Goal: Check status

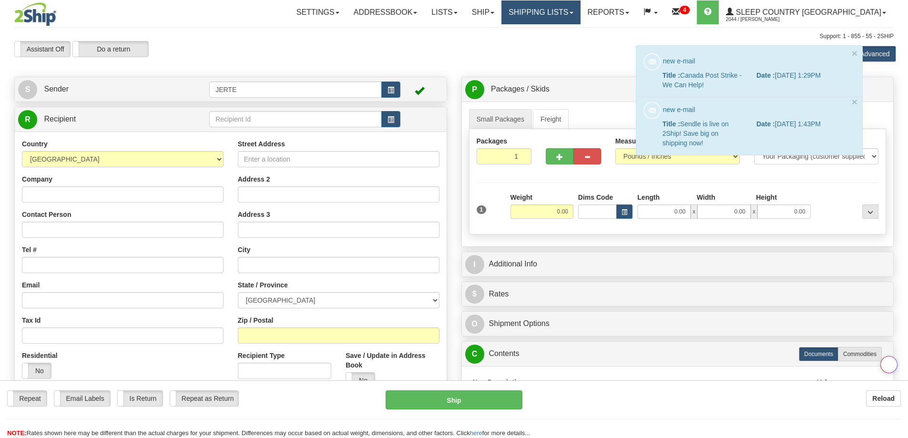
drag, startPoint x: 0, startPoint y: 0, endPoint x: 593, endPoint y: 15, distance: 593.4
click at [580, 15] on link "Shipping lists" at bounding box center [541, 12] width 79 height 24
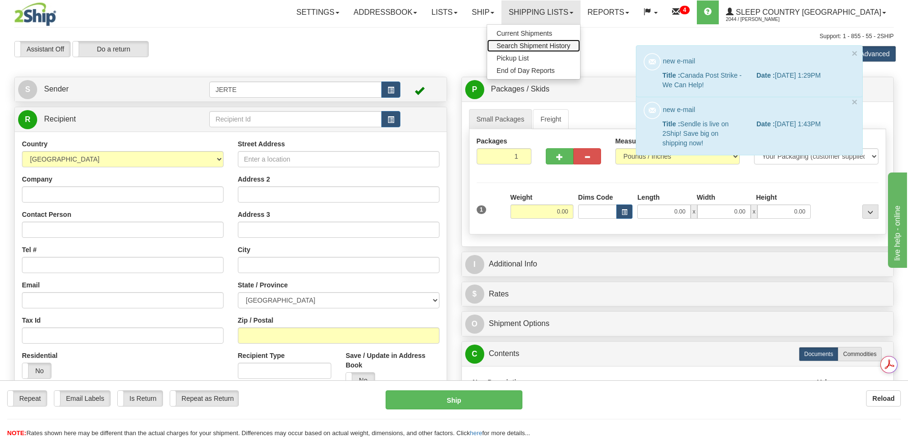
click at [571, 47] on span "Search Shipment History" at bounding box center [534, 46] width 74 height 8
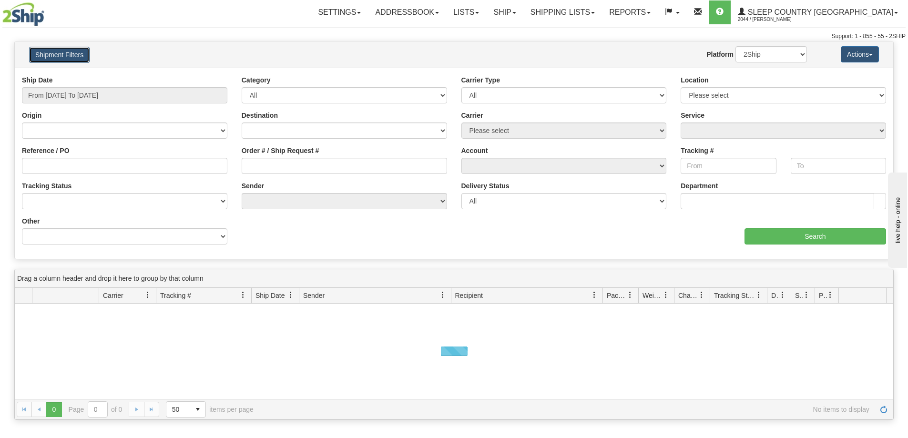
click at [68, 59] on button "Shipment Filters" at bounding box center [59, 55] width 61 height 16
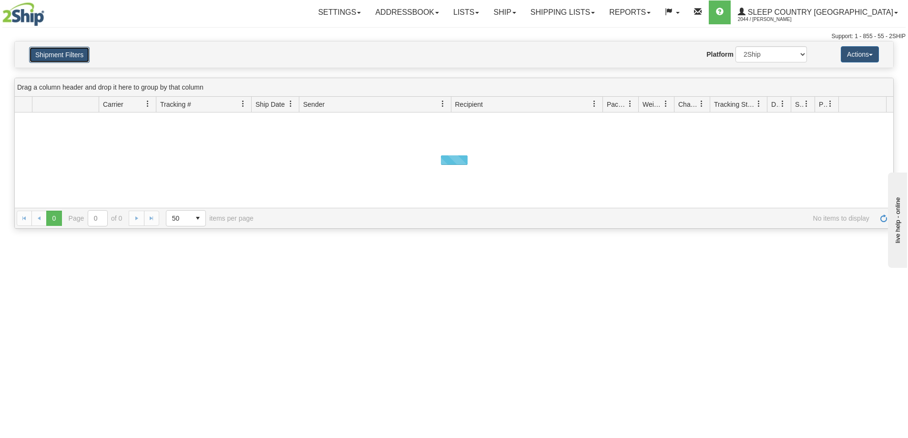
click at [73, 54] on button "Shipment Filters" at bounding box center [59, 55] width 61 height 16
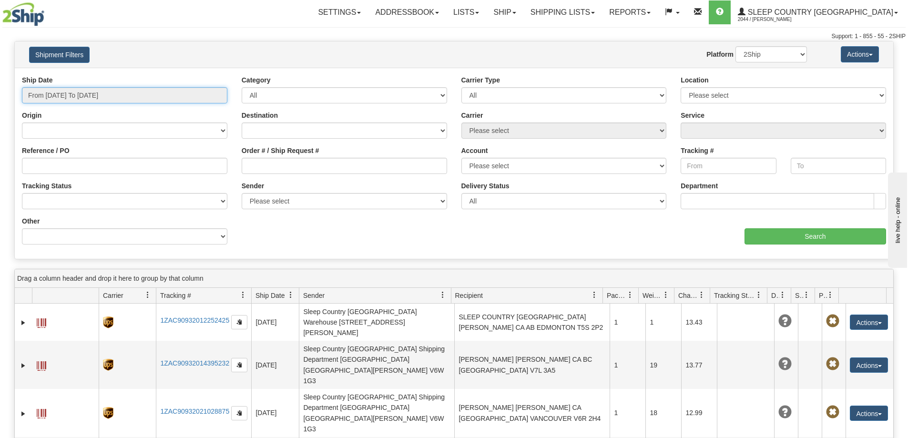
click at [73, 95] on input "From [DATE] To [DATE]" at bounding box center [125, 95] width 206 height 16
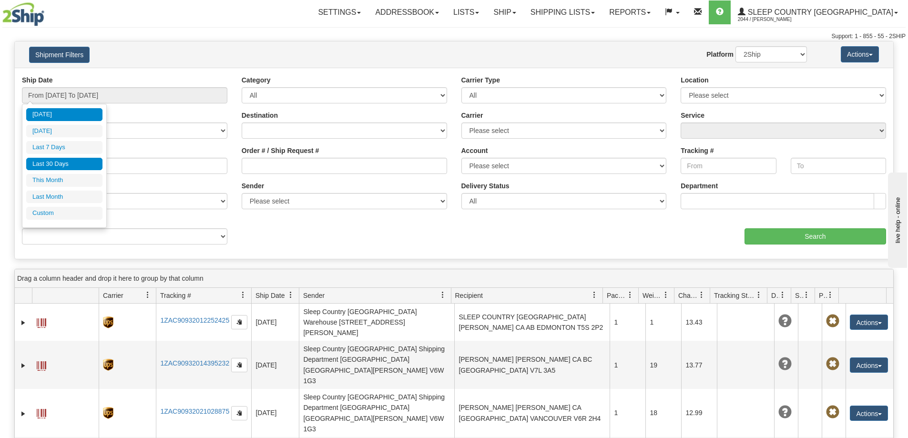
click at [59, 164] on li "Last 30 Days" at bounding box center [64, 164] width 76 height 13
type input "From [DATE] To [DATE]"
